Goal: Obtain resource: Obtain resource

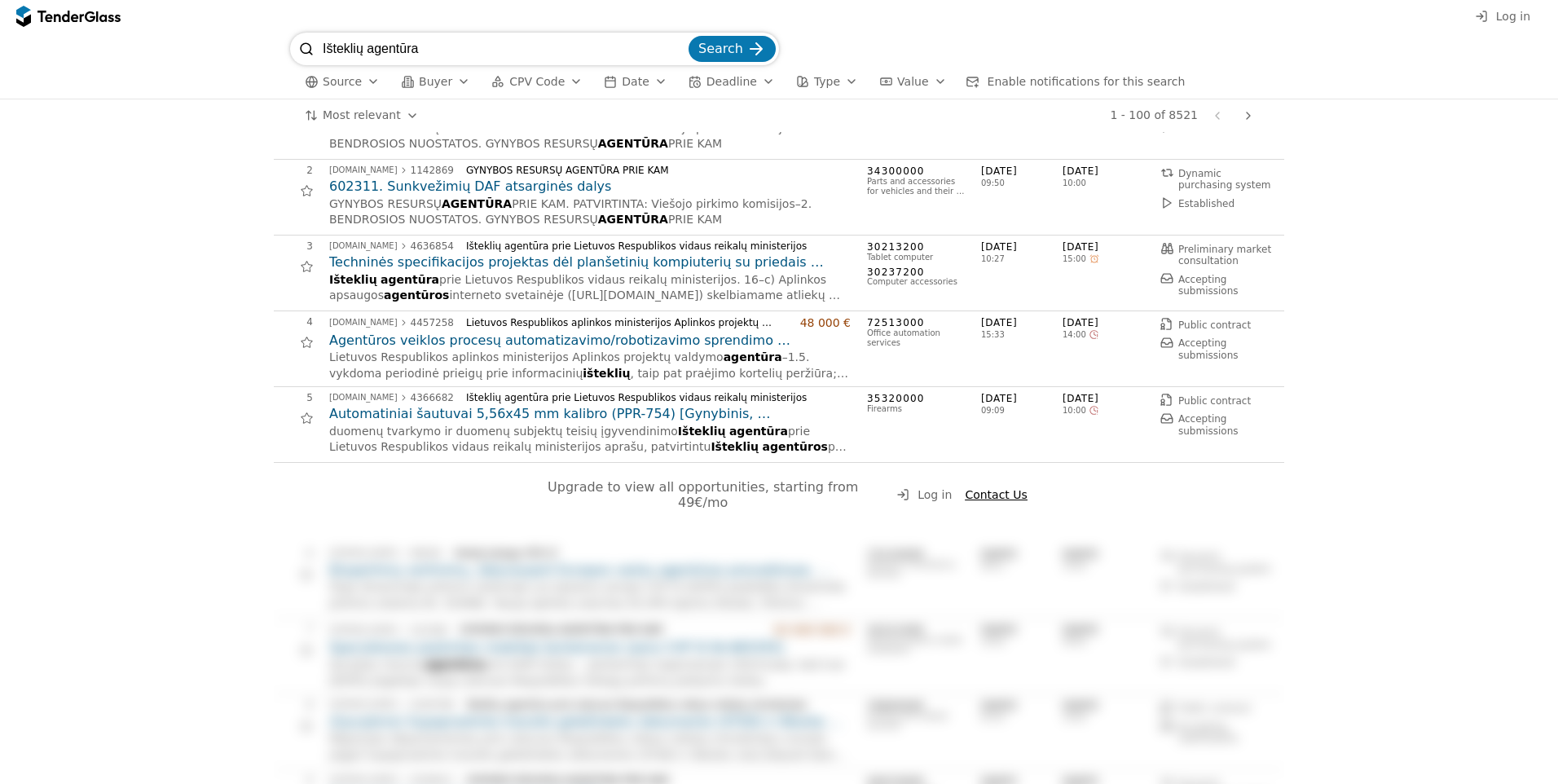
scroll to position [82, 0]
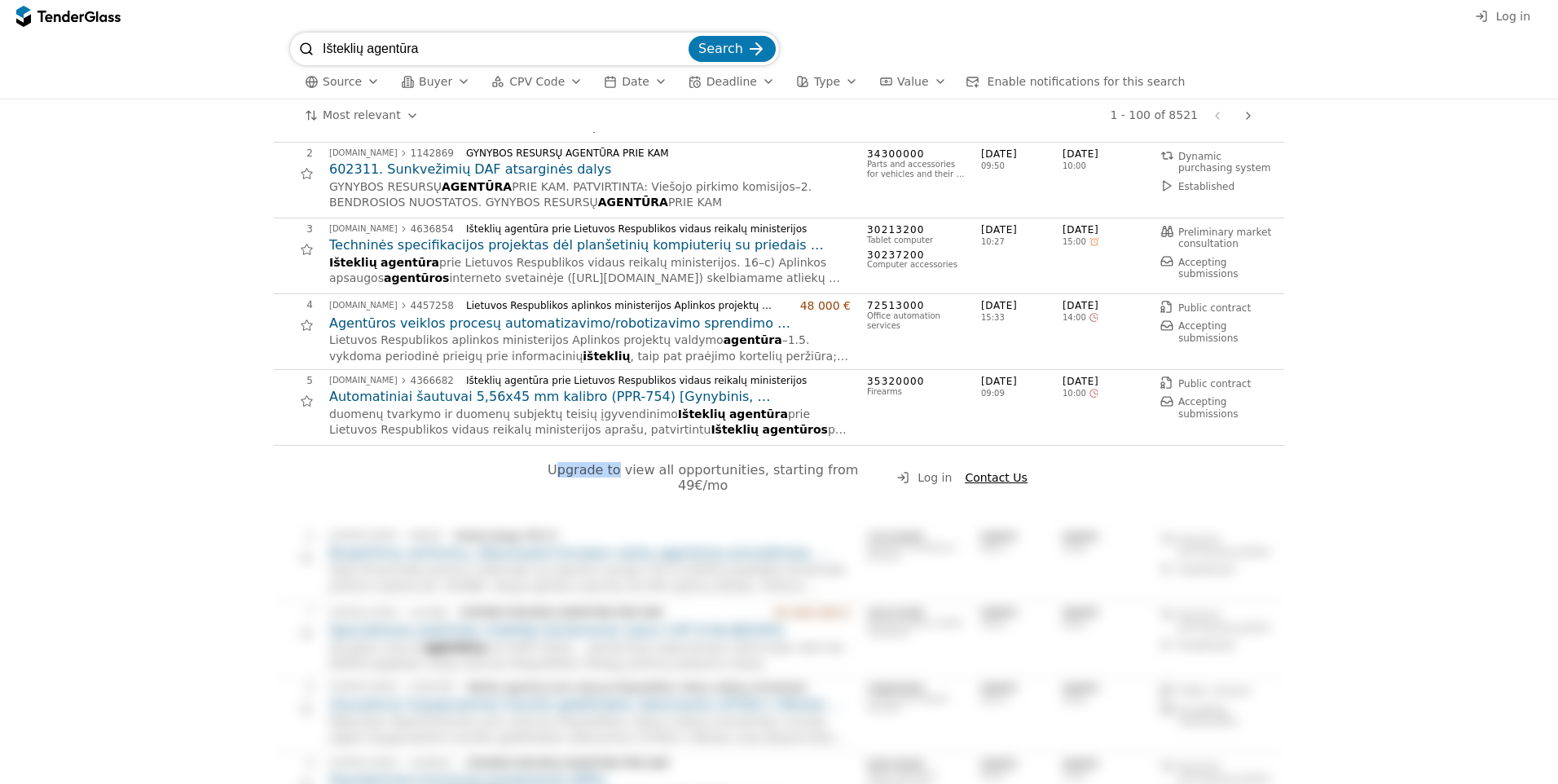
drag, startPoint x: 552, startPoint y: 475, endPoint x: 607, endPoint y: 475, distance: 55.0
click at [607, 475] on span "Upgrade to view all opportunities, starting from 49€/mo" at bounding box center [704, 477] width 315 height 31
drag, startPoint x: 607, startPoint y: 475, endPoint x: 725, endPoint y: 477, distance: 118.0
click at [714, 477] on span "Upgrade to view all opportunities, starting from 49€/mo" at bounding box center [704, 477] width 315 height 31
drag, startPoint x: 754, startPoint y: 476, endPoint x: 783, endPoint y: 475, distance: 29.0
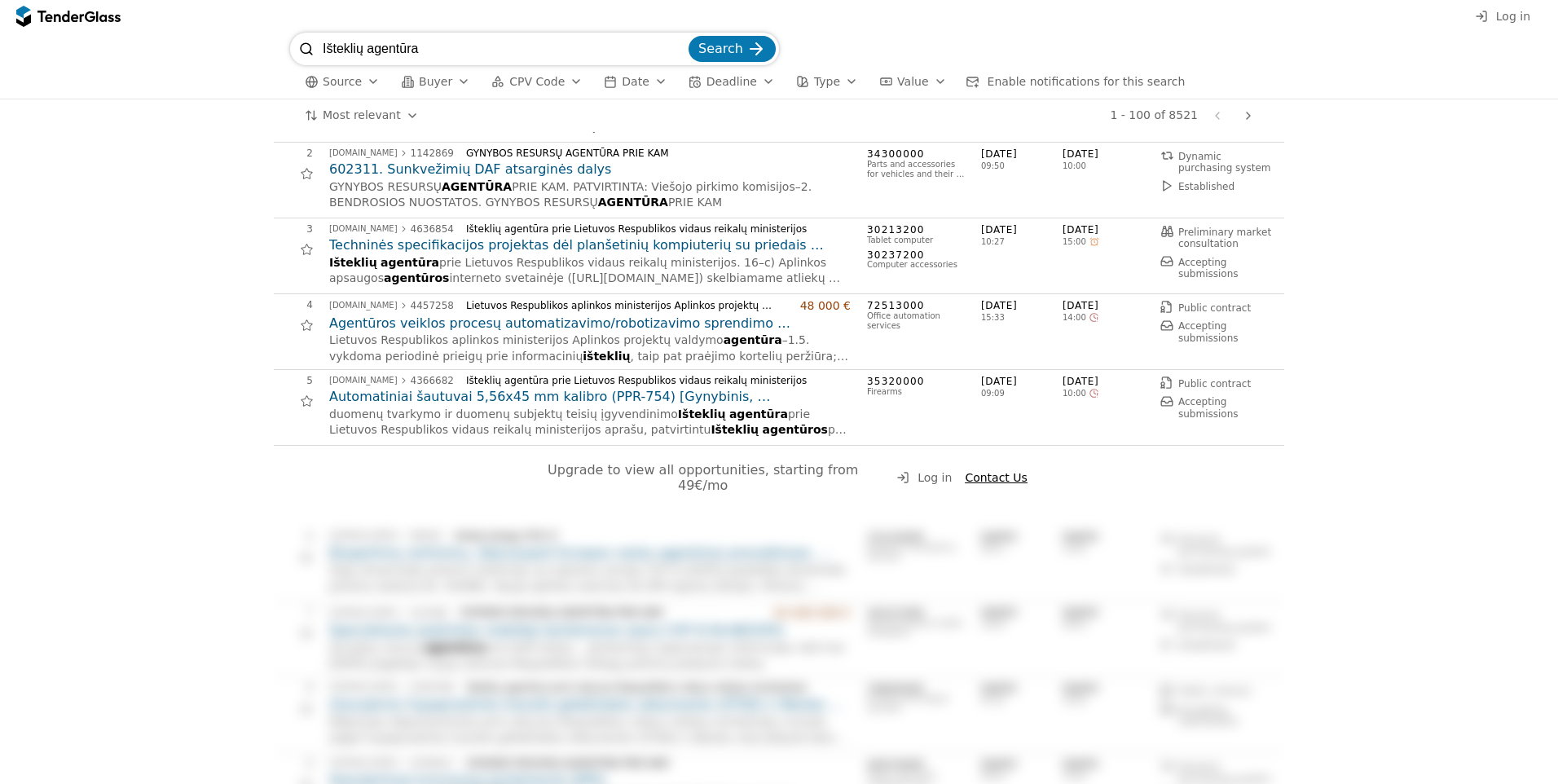
click at [756, 476] on span "Upgrade to view all opportunities, starting from 49€/mo" at bounding box center [704, 477] width 315 height 31
click at [582, 403] on h2 "Automatiniai šautuvai 5,56x45 mm kalibro (PPR-754) [Gynybinis, supaprastintas a…" at bounding box center [590, 397] width 521 height 18
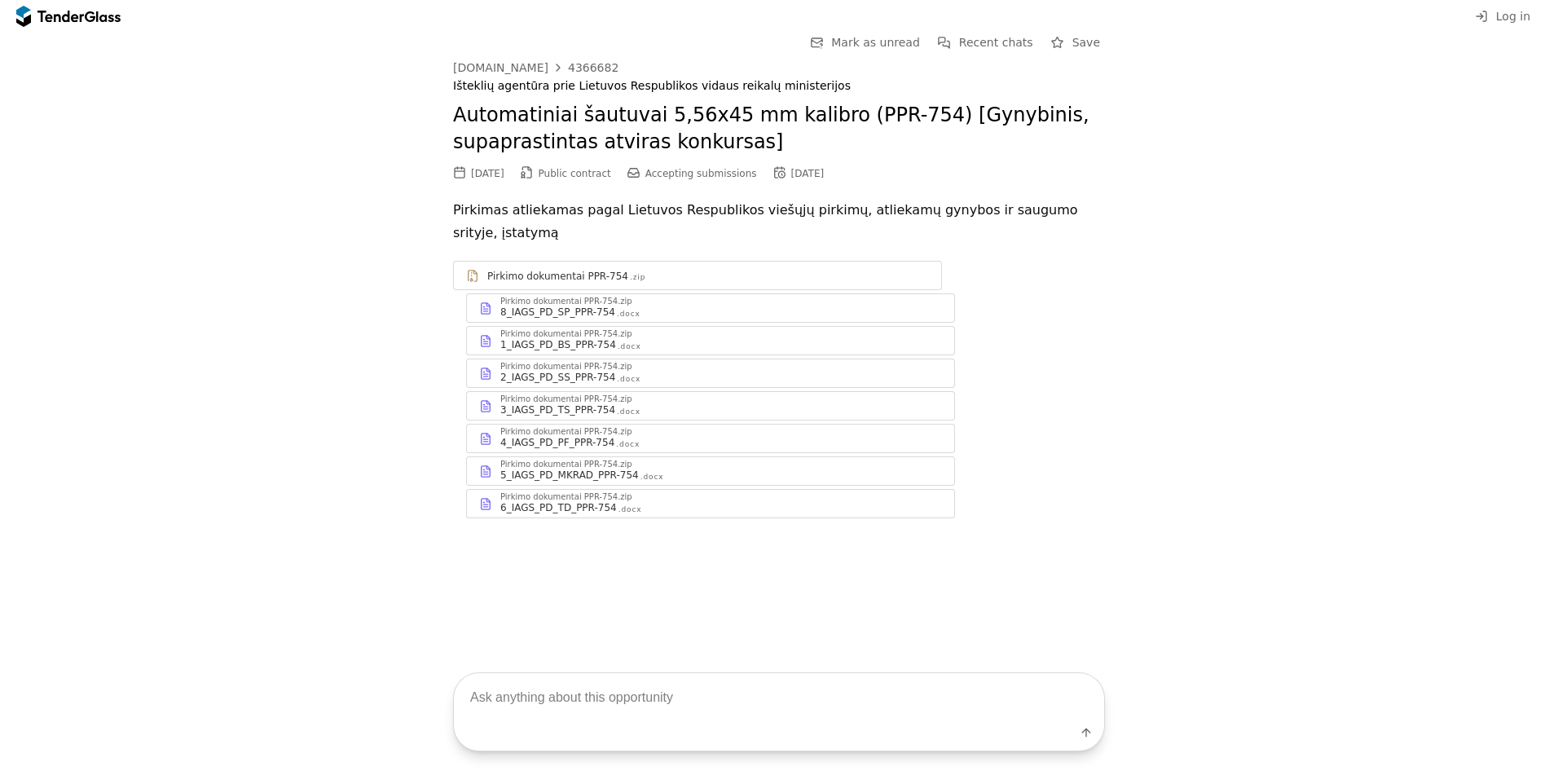
click at [611, 493] on div "Pirkimo dokumentai PPR-754.zip" at bounding box center [566, 497] width 132 height 8
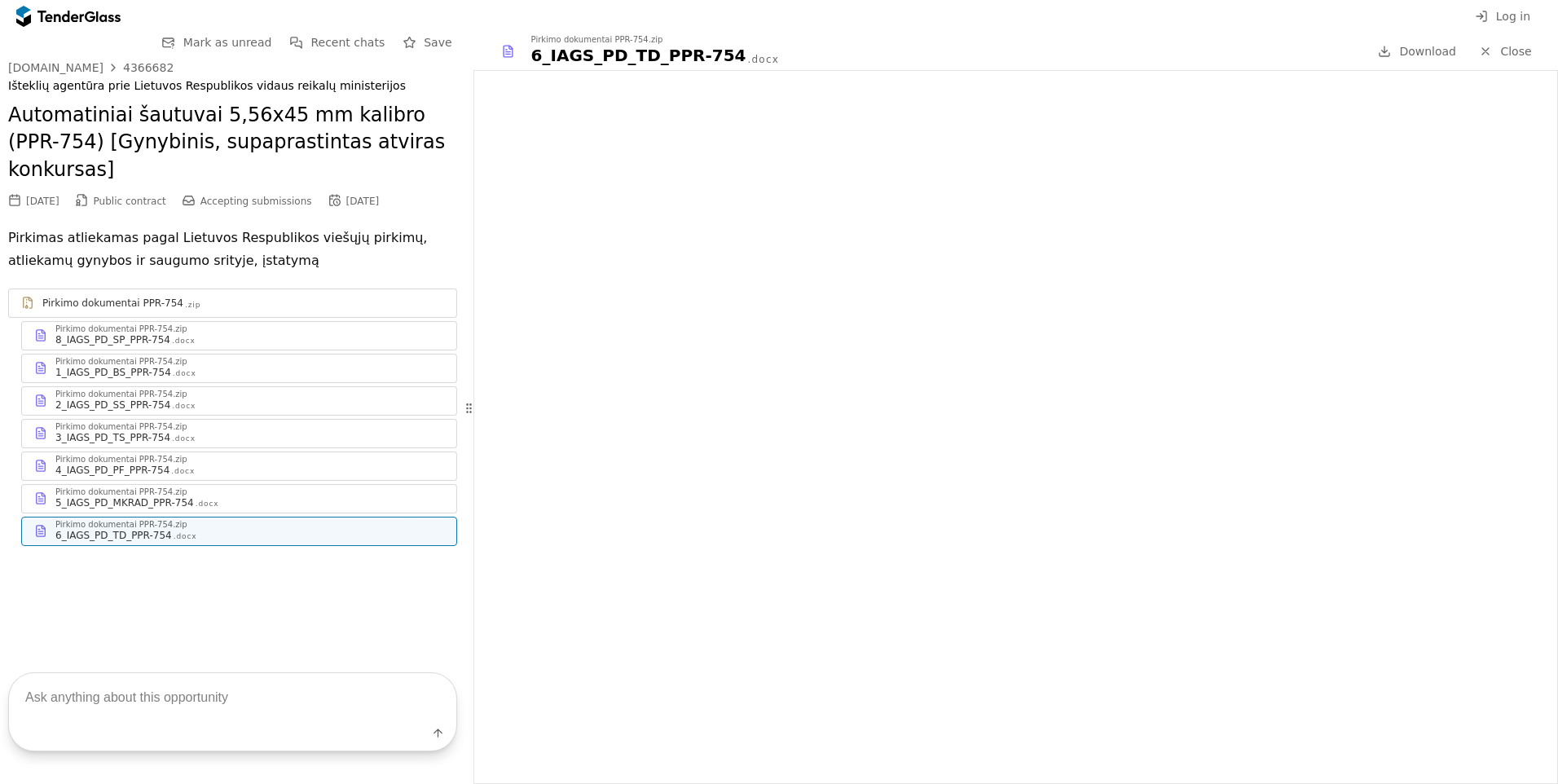
click at [287, 422] on div "Pirkimo dokumentai PPR-754 .zip Pirkimo dokumentai PPR-754.zip 8_IAGS_PD_SP_PPR…" at bounding box center [232, 417] width 449 height 257
click at [283, 464] on div "4_IAGS_PD_PF_PPR-754 .docx" at bounding box center [249, 470] width 388 height 13
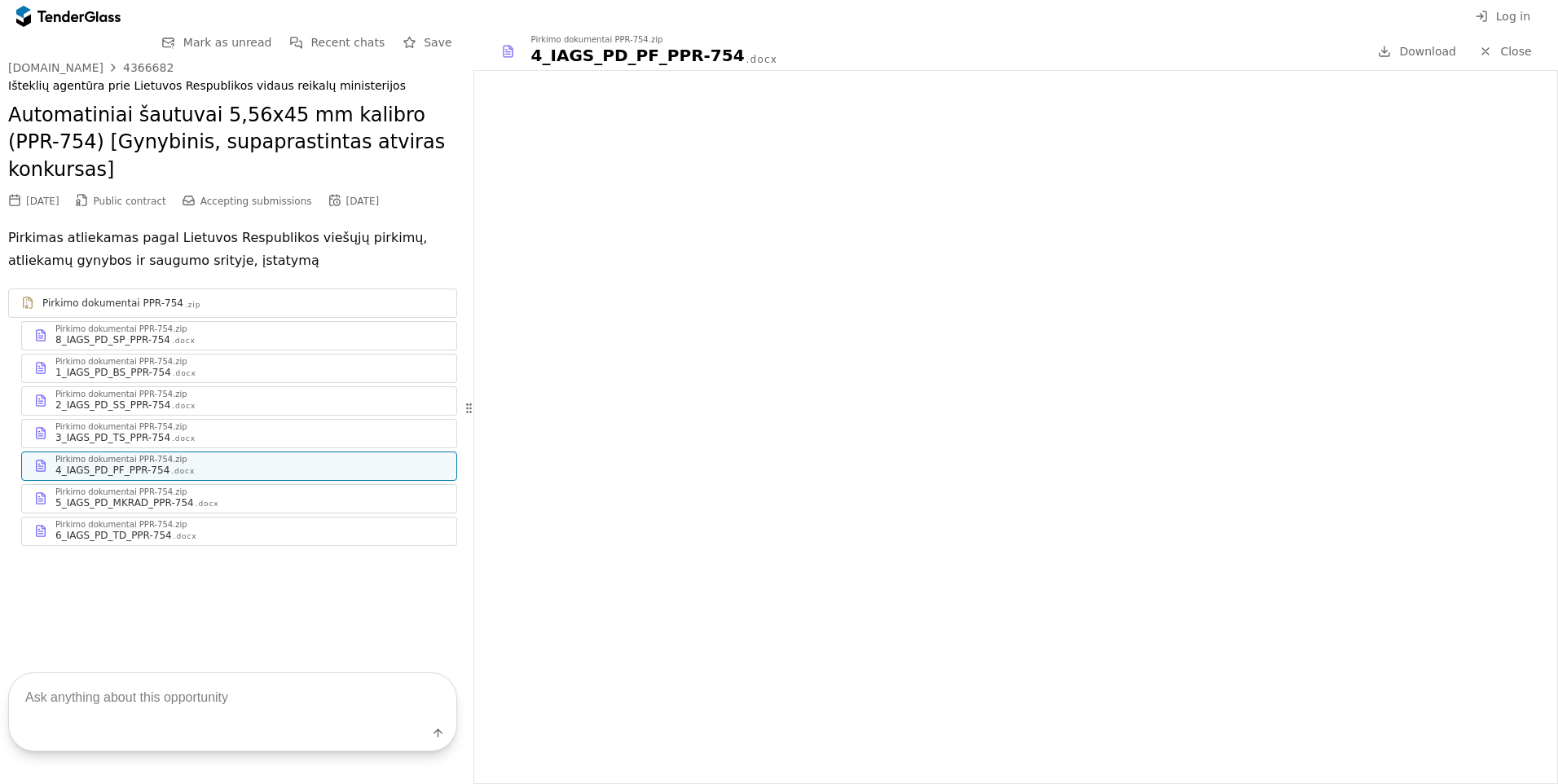
click at [243, 297] on div "Pirkimo dokumentai PPR-754 .zip" at bounding box center [243, 303] width 402 height 13
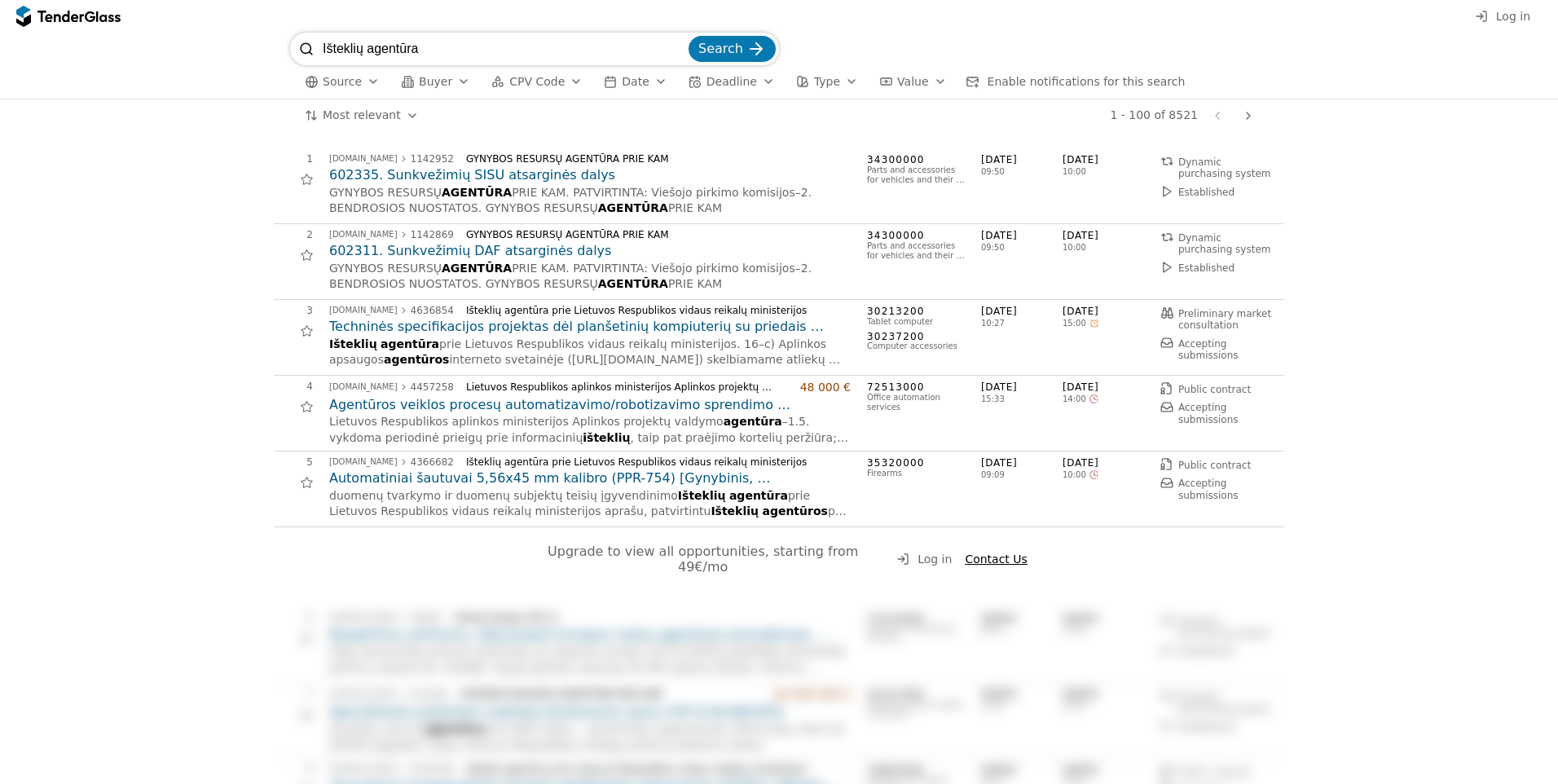
click at [62, 33] on div "Išteklių agentūra Search Source Buyer CPV Code Date Deadline Type Value Enable …" at bounding box center [779, 66] width 1541 height 66
click at [66, 22] on div at bounding box center [69, 17] width 105 height 26
